Goal: Task Accomplishment & Management: Use online tool/utility

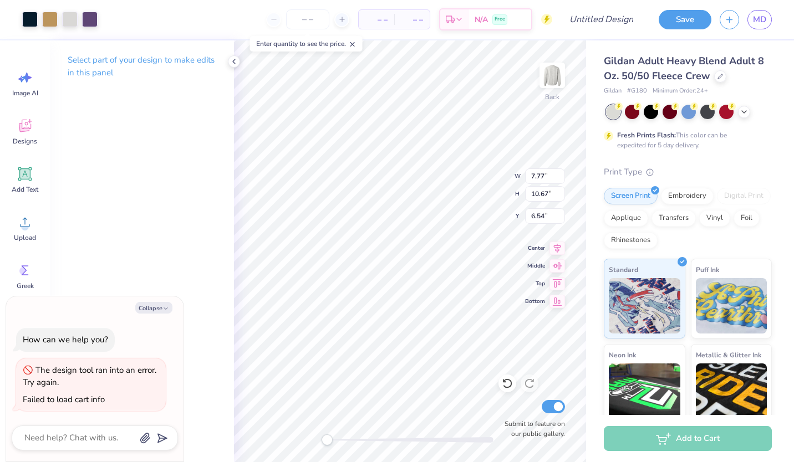
click at [101, 274] on div "Select part of your design to make edits in this panel" at bounding box center [142, 251] width 184 height 422
click at [151, 306] on button "Collapse" at bounding box center [153, 308] width 37 height 12
type textarea "x"
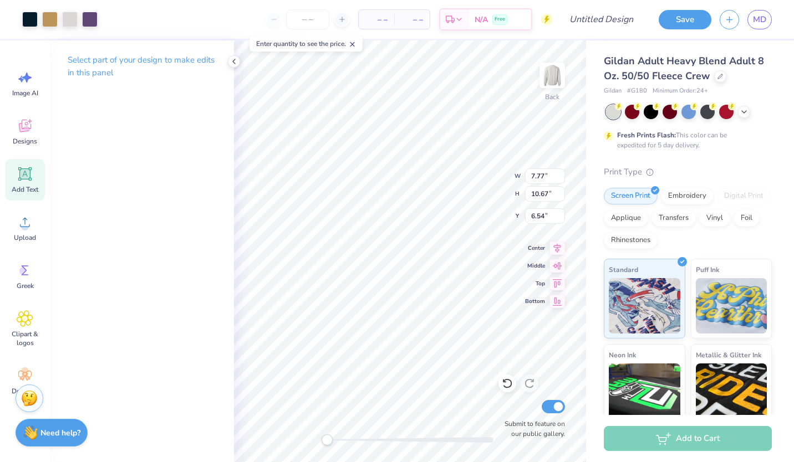
click at [22, 180] on icon at bounding box center [25, 174] width 17 height 17
type input "5.89"
type input "1.71"
type input "11.02"
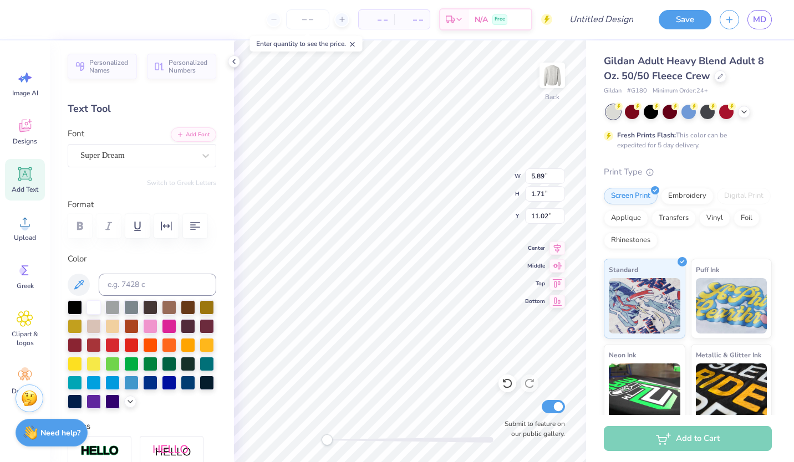
type textarea "T"
type textarea "Phi Delta Epsilon IL- Beta"
click at [187, 226] on button "button" at bounding box center [195, 226] width 24 height 24
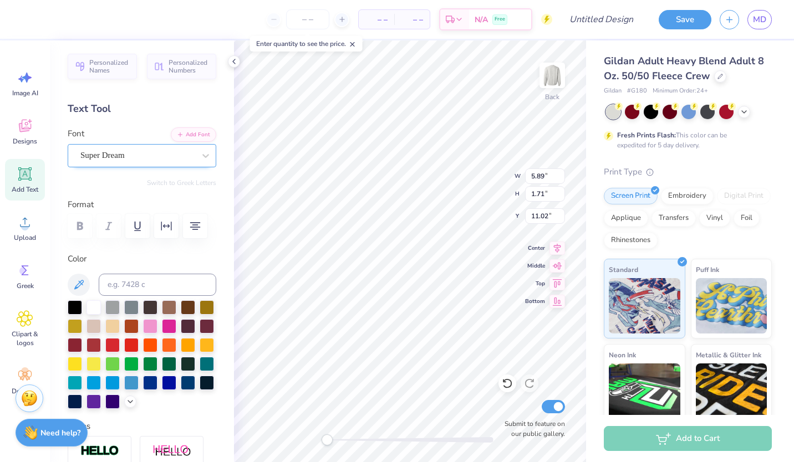
click at [167, 157] on div "Super Dream" at bounding box center [137, 155] width 116 height 17
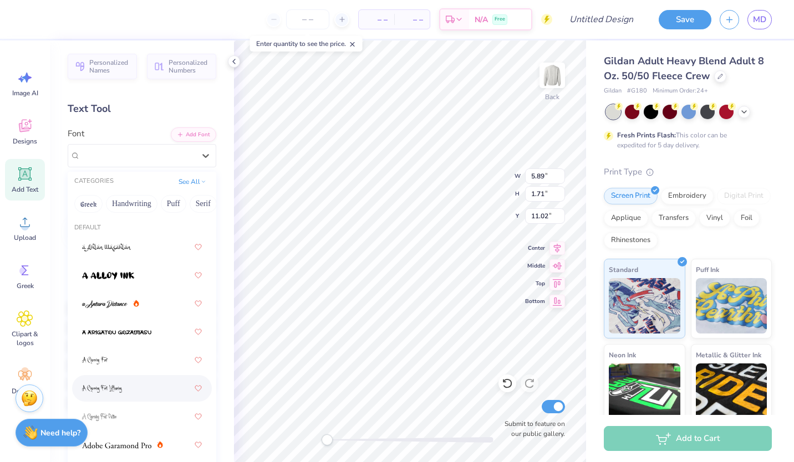
scroll to position [22, 0]
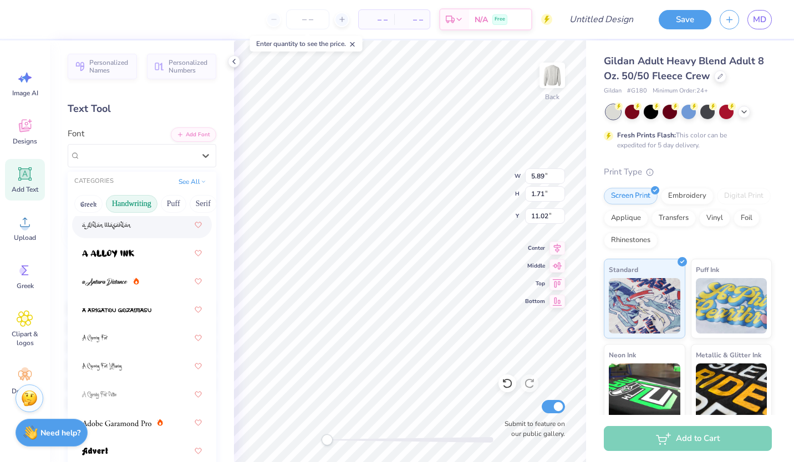
click at [135, 202] on button "Handwriting" at bounding box center [132, 204] width 52 height 18
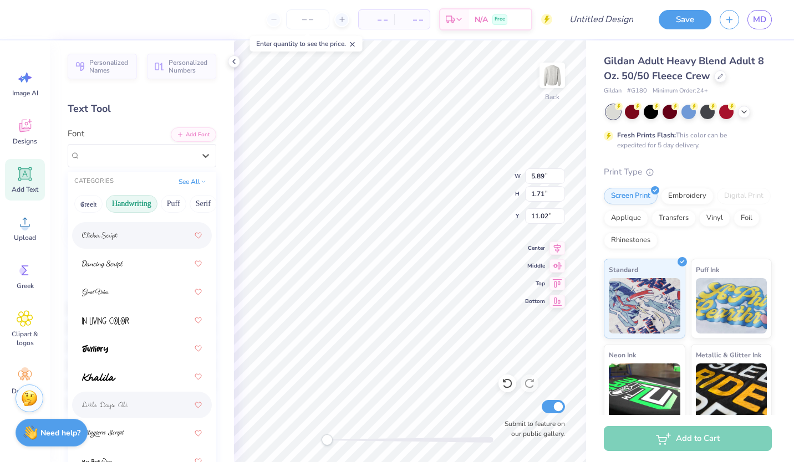
scroll to position [241, 0]
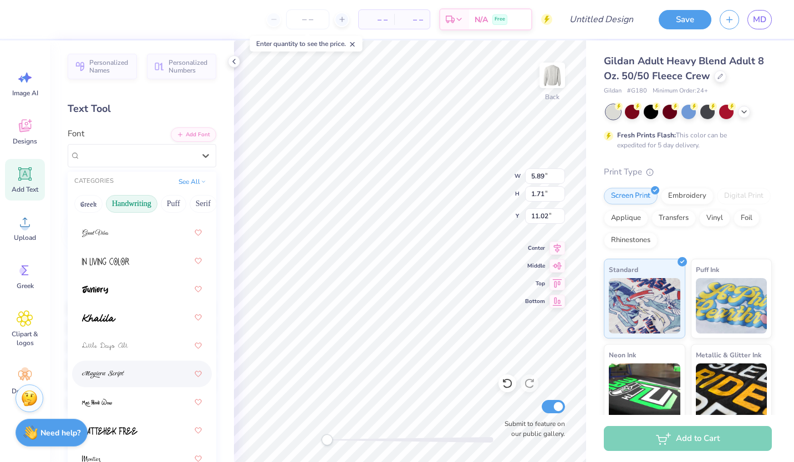
click at [131, 374] on div at bounding box center [142, 374] width 120 height 20
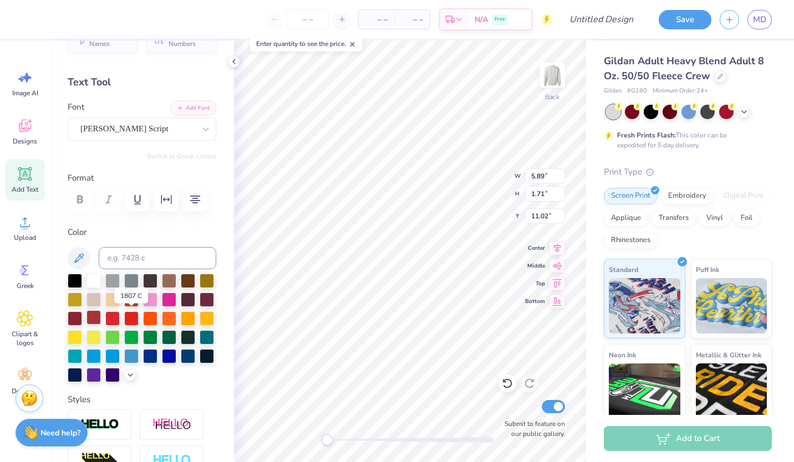
scroll to position [27, 0]
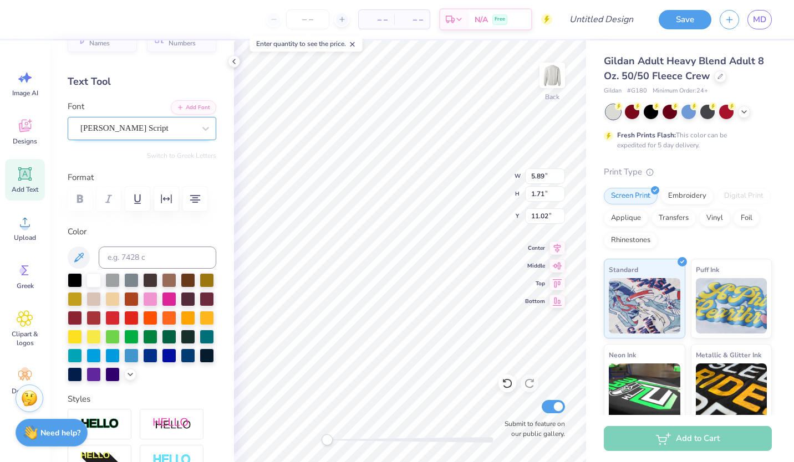
click at [117, 131] on div "[PERSON_NAME] Script" at bounding box center [137, 128] width 116 height 17
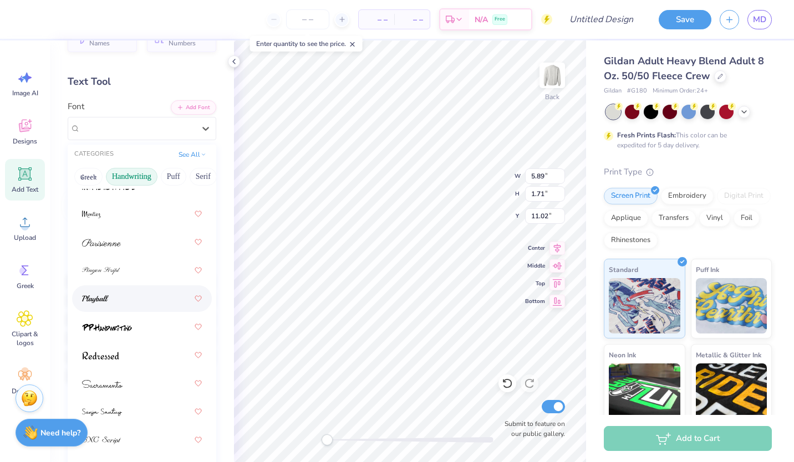
scroll to position [459, 0]
click at [114, 303] on div at bounding box center [142, 298] width 120 height 20
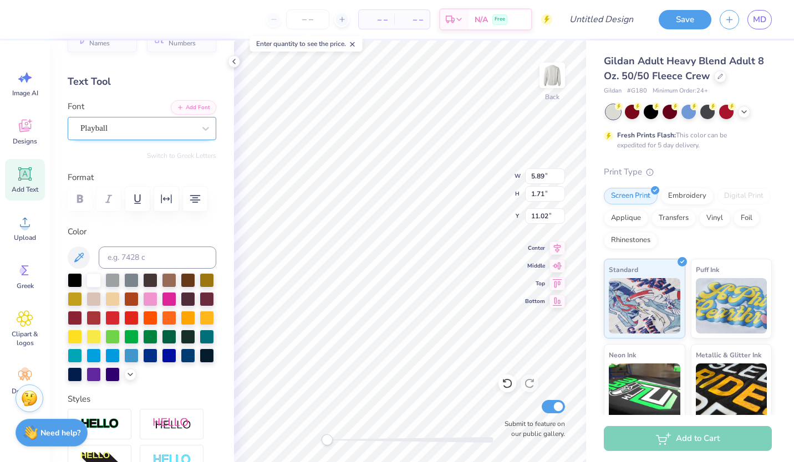
click at [142, 129] on div "Playball" at bounding box center [137, 128] width 116 height 17
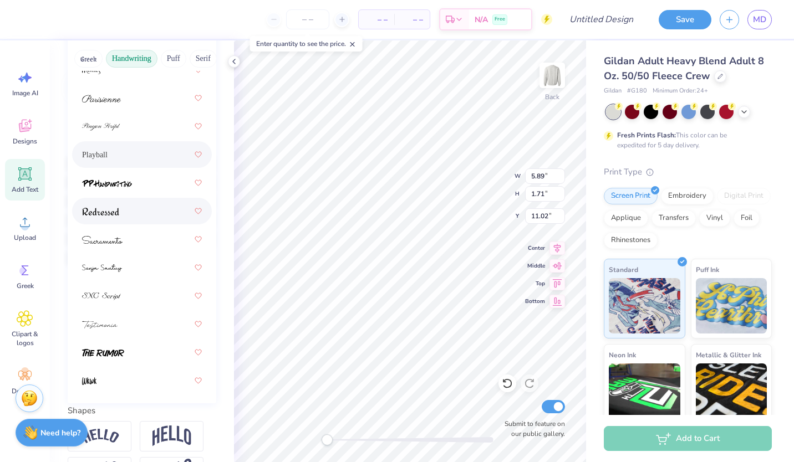
scroll to position [156, 0]
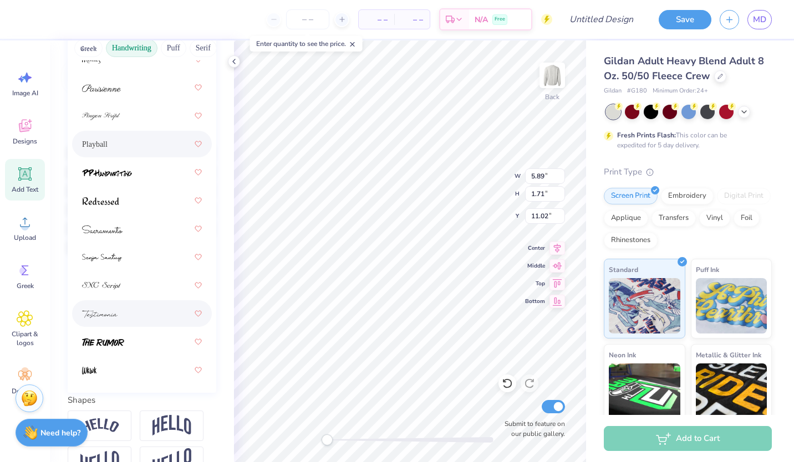
click at [131, 310] on div at bounding box center [142, 314] width 120 height 20
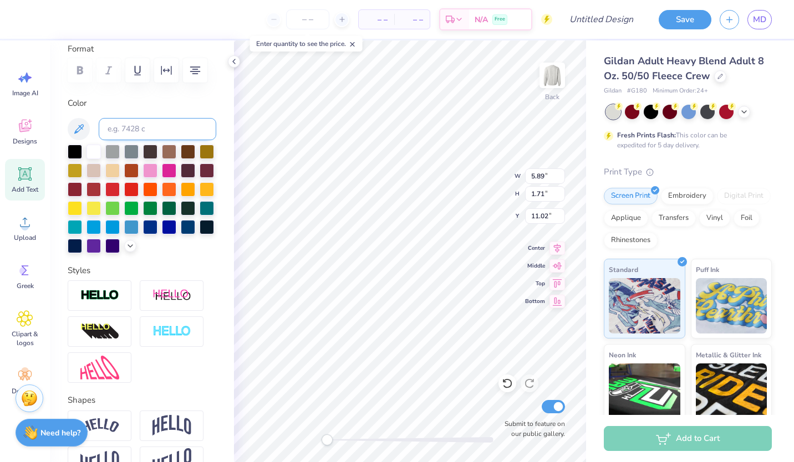
scroll to position [0, 0]
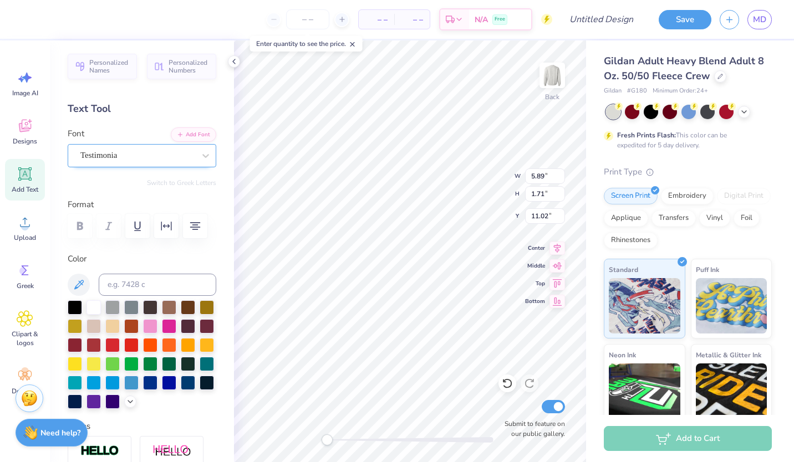
click at [132, 156] on div "Testimonia" at bounding box center [137, 155] width 116 height 17
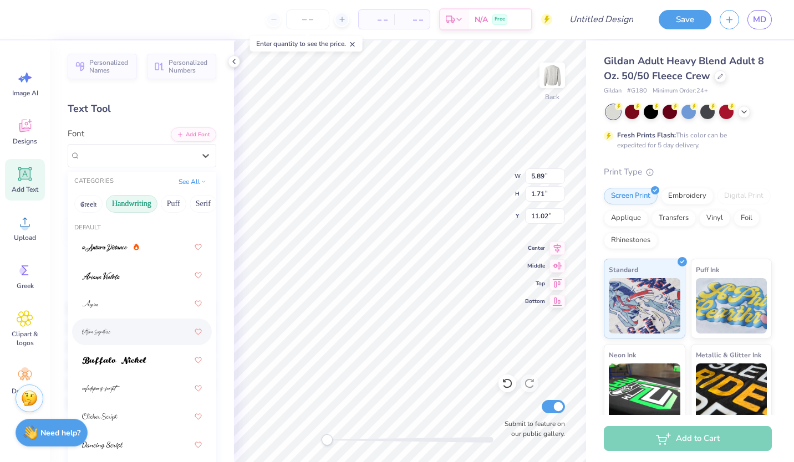
click at [135, 331] on div at bounding box center [142, 332] width 120 height 20
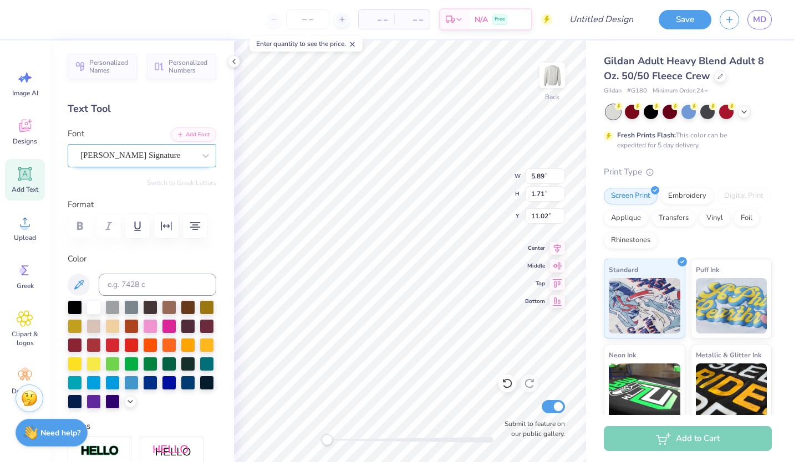
click at [130, 159] on div "[PERSON_NAME] Signature" at bounding box center [137, 155] width 116 height 17
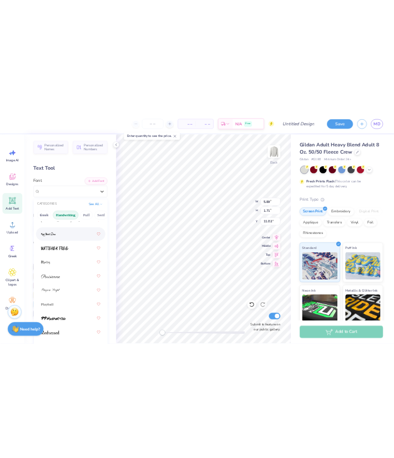
scroll to position [403, 0]
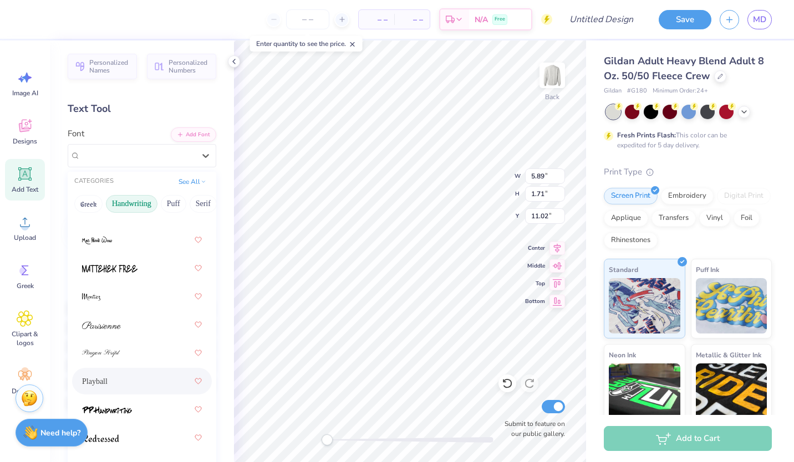
click at [125, 373] on div "Playball" at bounding box center [142, 381] width 120 height 20
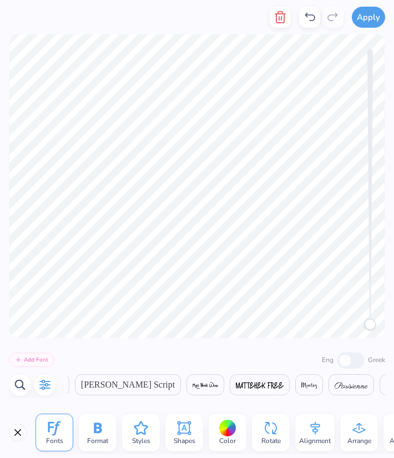
scroll to position [0, 790]
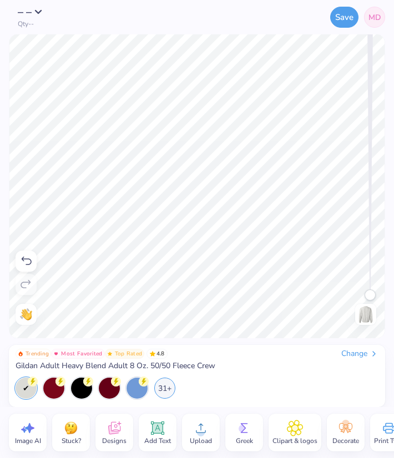
click at [205, 431] on icon at bounding box center [200, 428] width 17 height 17
click at [197, 435] on circle at bounding box center [201, 433] width 8 height 8
